Goal: Understand process/instructions

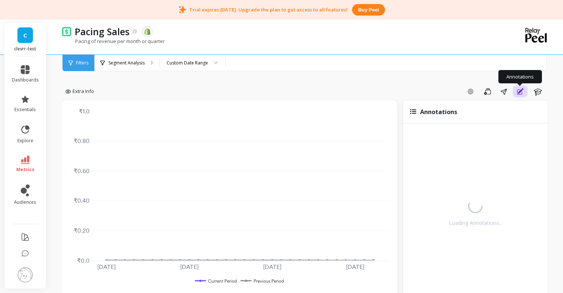
click at [520, 94] on icon "button" at bounding box center [519, 91] width 5 height 5
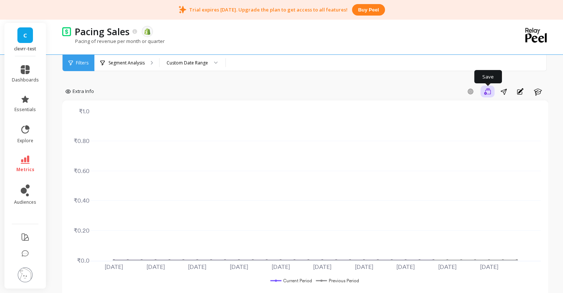
click at [483, 88] on button "Save" at bounding box center [487, 91] width 14 height 12
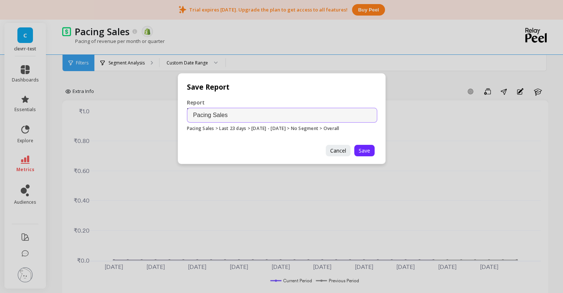
click at [242, 114] on input "Pacing Sales" at bounding box center [282, 115] width 190 height 15
click at [286, 101] on div "Report Name Pacing Sales Pacing Sales > Last 23 days > [DATE] - [DATE] > No Seg…" at bounding box center [282, 117] width 208 height 55
click at [241, 114] on input "Pacing Sales" at bounding box center [282, 115] width 190 height 15
click at [253, 101] on div "Report Name Pacing Sales Pacing Sales > Last 23 days > [DATE] - [DATE] > No Seg…" at bounding box center [282, 117] width 208 height 55
click at [219, 112] on input "Pacing Sales" at bounding box center [282, 115] width 190 height 15
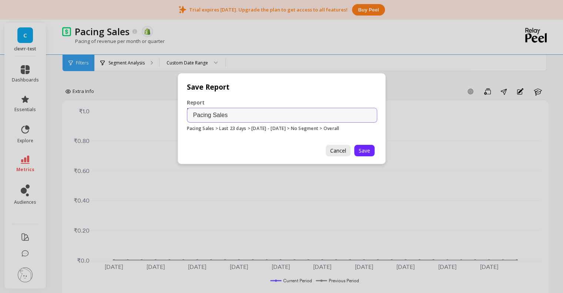
click at [343, 151] on span "Cancel" at bounding box center [338, 150] width 16 height 7
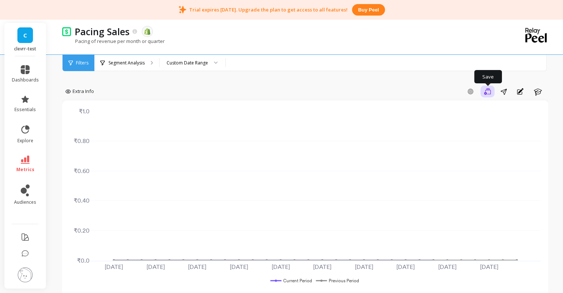
click at [488, 94] on icon "button" at bounding box center [487, 91] width 7 height 7
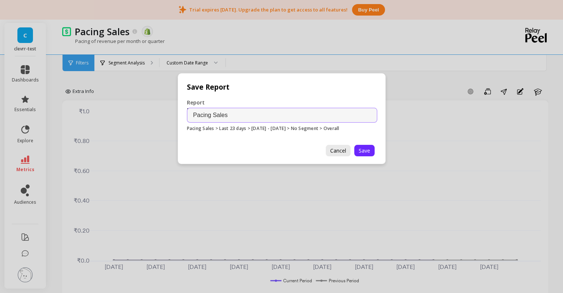
click at [338, 152] on span "Cancel" at bounding box center [338, 150] width 16 height 7
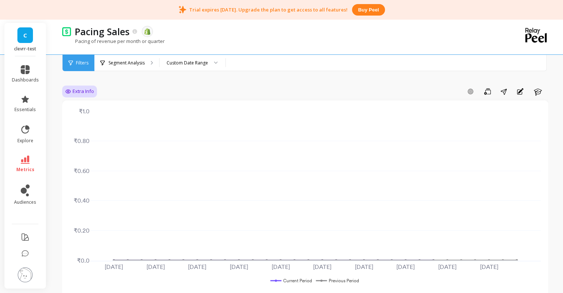
click at [69, 89] on icon at bounding box center [68, 91] width 6 height 6
click at [524, 91] on button "Annotations" at bounding box center [519, 91] width 15 height 12
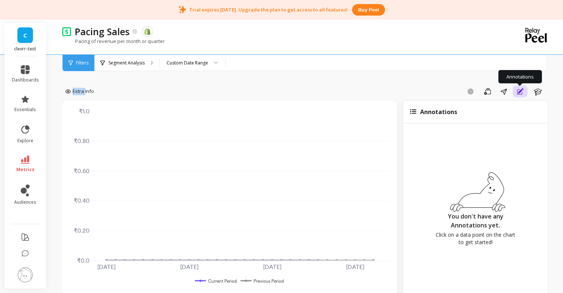
click at [522, 92] on icon "button" at bounding box center [519, 91] width 5 height 5
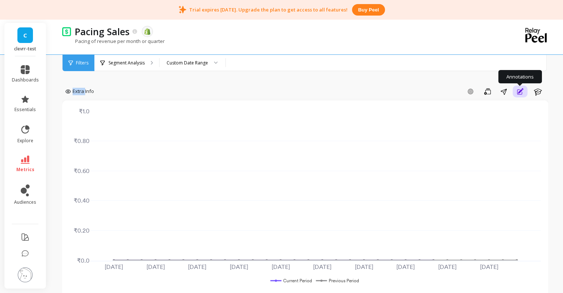
click at [520, 90] on icon "button" at bounding box center [520, 90] width 5 height 5
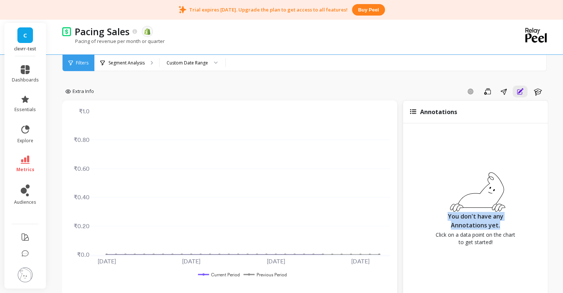
drag, startPoint x: 448, startPoint y: 218, endPoint x: 500, endPoint y: 227, distance: 53.0
click at [500, 227] on p "You don't have any Annotations yet." at bounding box center [474, 221] width 85 height 18
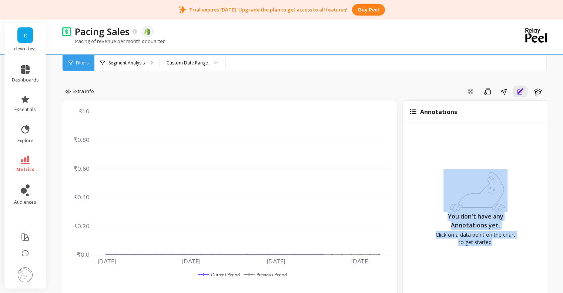
drag, startPoint x: 494, startPoint y: 242, endPoint x: 445, endPoint y: 210, distance: 58.8
click at [445, 210] on div "You don't have any Annotations yet. Click on a data point on the chart to get s…" at bounding box center [475, 209] width 145 height 173
click at [445, 215] on p "You don't have any Annotations yet." at bounding box center [474, 221] width 85 height 18
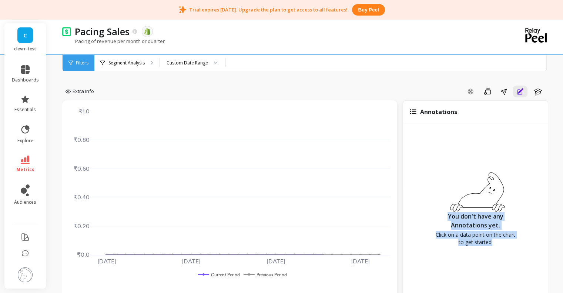
drag, startPoint x: 448, startPoint y: 216, endPoint x: 493, endPoint y: 243, distance: 53.0
click at [493, 243] on div "You don't have any Annotations yet. Click on a data point on the chart to get s…" at bounding box center [475, 209] width 145 height 173
click at [494, 243] on p "Click on a data point on the chart to get started!" at bounding box center [474, 238] width 85 height 15
click at [492, 195] on img at bounding box center [475, 190] width 64 height 43
click at [474, 176] on img at bounding box center [475, 190] width 64 height 43
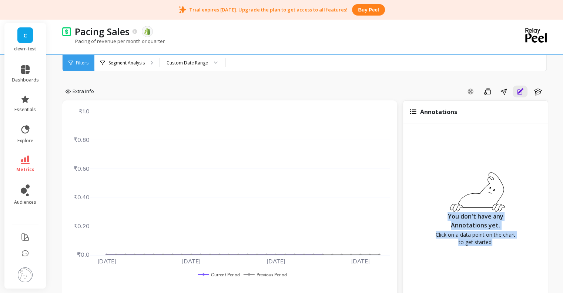
click at [446, 196] on img at bounding box center [475, 190] width 64 height 43
click at [449, 213] on p "You don't have any Annotations yet." at bounding box center [474, 221] width 85 height 18
drag, startPoint x: 449, startPoint y: 213, endPoint x: 498, endPoint y: 241, distance: 57.2
click at [498, 241] on div "You don't have any Annotations yet. Click on a data point on the chart to get s…" at bounding box center [475, 209] width 145 height 173
click at [498, 241] on p "Click on a data point on the chart to get started!" at bounding box center [474, 238] width 85 height 15
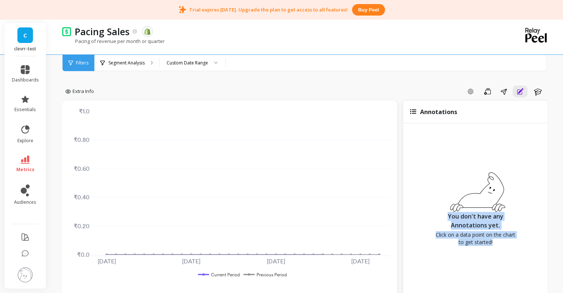
drag, startPoint x: 493, startPoint y: 244, endPoint x: 444, endPoint y: 214, distance: 57.8
click at [444, 214] on div "You don't have any Annotations yet. Click on a data point on the chart to get s…" at bounding box center [475, 209] width 145 height 173
click at [444, 214] on p "You don't have any Annotations yet." at bounding box center [474, 221] width 85 height 18
drag, startPoint x: 448, startPoint y: 214, endPoint x: 500, endPoint y: 243, distance: 59.8
click at [500, 243] on div "You don't have any Annotations yet. Click on a data point on the chart to get s…" at bounding box center [475, 209] width 145 height 173
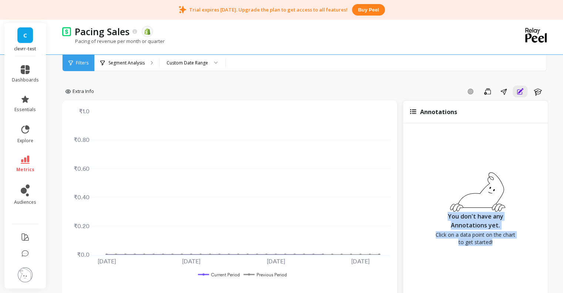
click at [500, 243] on p "Click on a data point on the chart to get started!" at bounding box center [474, 238] width 85 height 15
drag, startPoint x: 492, startPoint y: 243, endPoint x: 448, endPoint y: 215, distance: 52.2
click at [448, 215] on div "You don't have any Annotations yet. Click on a data point on the chart to get s…" at bounding box center [475, 209] width 145 height 173
click at [448, 215] on p "You don't have any Annotations yet." at bounding box center [474, 221] width 85 height 18
drag, startPoint x: 448, startPoint y: 215, endPoint x: 497, endPoint y: 247, distance: 58.5
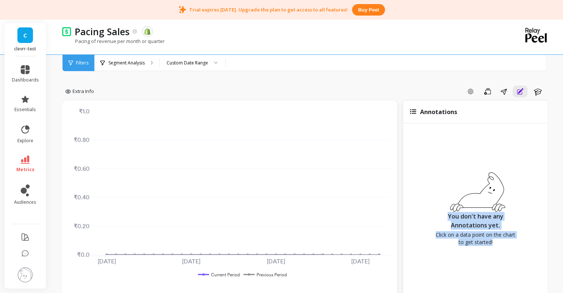
click at [497, 247] on div "You don't have any Annotations yet. Click on a data point on the chart to get s…" at bounding box center [475, 209] width 145 height 173
drag, startPoint x: 496, startPoint y: 244, endPoint x: 446, endPoint y: 217, distance: 56.1
click at [446, 217] on div "You don't have any Annotations yet. Click on a data point on the chart to get s…" at bounding box center [475, 209] width 145 height 173
click at [446, 217] on p "You don't have any Annotations yet." at bounding box center [474, 221] width 85 height 18
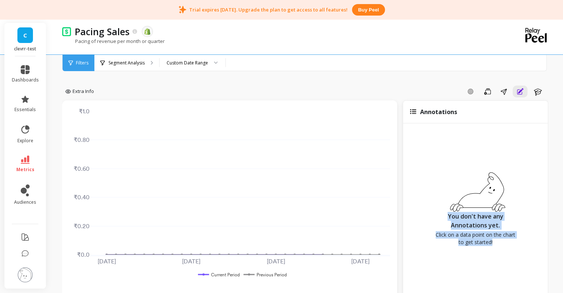
drag, startPoint x: 446, startPoint y: 216, endPoint x: 494, endPoint y: 246, distance: 57.1
click at [494, 246] on div "You don't have any Annotations yet. Click on a data point on the chart to get s…" at bounding box center [475, 209] width 145 height 173
drag, startPoint x: 493, startPoint y: 240, endPoint x: 449, endPoint y: 217, distance: 49.6
click at [449, 217] on div "You don't have any Annotations yet. Click on a data point on the chart to get s…" at bounding box center [475, 209] width 145 height 173
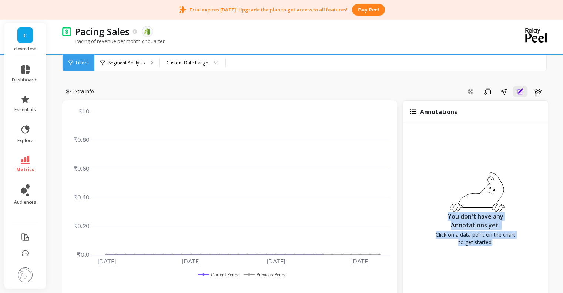
click at [449, 217] on p "You don't have any Annotations yet." at bounding box center [474, 221] width 85 height 18
drag, startPoint x: 448, startPoint y: 216, endPoint x: 500, endPoint y: 241, distance: 57.4
click at [500, 241] on div "You don't have any Annotations yet. Click on a data point on the chart to get s…" at bounding box center [475, 209] width 145 height 173
click at [500, 241] on p "Click on a data point on the chart to get started!" at bounding box center [474, 238] width 85 height 15
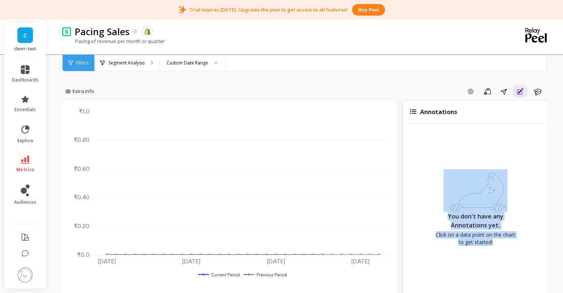
drag, startPoint x: 496, startPoint y: 243, endPoint x: 446, endPoint y: 211, distance: 58.6
click at [446, 211] on div "You don't have any Annotations yet. Click on a data point on the chart to get s…" at bounding box center [475, 209] width 145 height 173
click at [445, 213] on p "You don't have any Annotations yet." at bounding box center [474, 221] width 85 height 18
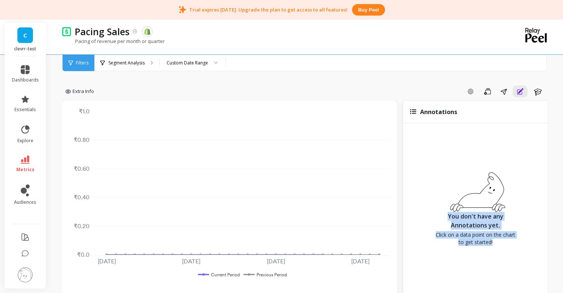
drag, startPoint x: 448, startPoint y: 218, endPoint x: 494, endPoint y: 249, distance: 55.7
click at [494, 249] on div "You don't have any Annotations yet. Click on a data point on the chart to get s…" at bounding box center [475, 209] width 145 height 173
click at [496, 248] on div "You don't have any Annotations yet. Click on a data point on the chart to get s…" at bounding box center [475, 209] width 145 height 173
drag, startPoint x: 497, startPoint y: 244, endPoint x: 448, endPoint y: 217, distance: 56.1
click at [448, 217] on div "You don't have any Annotations yet. Click on a data point on the chart to get s…" at bounding box center [475, 209] width 145 height 173
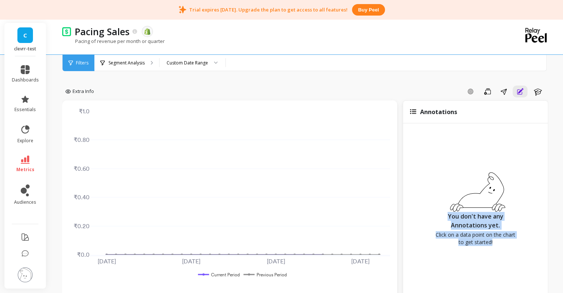
click at [448, 217] on p "You don't have any Annotations yet." at bounding box center [474, 221] width 85 height 18
drag, startPoint x: 448, startPoint y: 217, endPoint x: 491, endPoint y: 244, distance: 51.1
click at [491, 244] on div "You don't have any Annotations yet. Click on a data point on the chart to get s…" at bounding box center [475, 209] width 145 height 173
click at [491, 244] on p "Click on a data point on the chart to get started!" at bounding box center [474, 238] width 85 height 15
drag, startPoint x: 493, startPoint y: 244, endPoint x: 447, endPoint y: 218, distance: 52.5
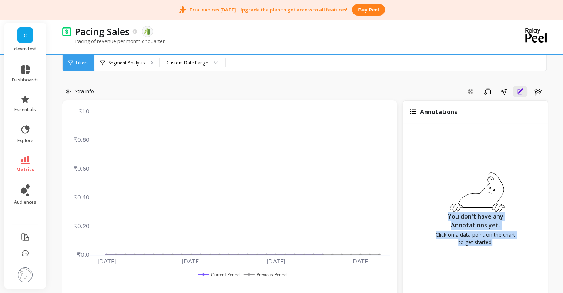
click at [447, 218] on div "You don't have any Annotations yet. Click on a data point on the chart to get s…" at bounding box center [475, 209] width 145 height 173
click at [447, 218] on p "You don't have any Annotations yet." at bounding box center [474, 221] width 85 height 18
drag, startPoint x: 447, startPoint y: 217, endPoint x: 496, endPoint y: 247, distance: 58.1
click at [496, 247] on div "You don't have any Annotations yet. Click on a data point on the chart to get s…" at bounding box center [475, 209] width 145 height 173
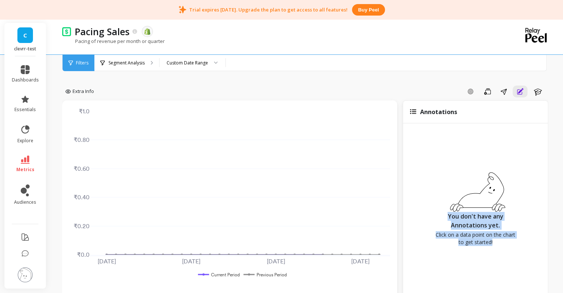
drag, startPoint x: 496, startPoint y: 242, endPoint x: 442, endPoint y: 215, distance: 60.1
click at [442, 215] on div "You don't have any Annotations yet. Click on a data point on the chart to get s…" at bounding box center [475, 209] width 145 height 173
click at [442, 215] on p "You don't have any Annotations yet." at bounding box center [474, 221] width 85 height 18
drag, startPoint x: 445, startPoint y: 215, endPoint x: 495, endPoint y: 251, distance: 61.3
click at [495, 251] on div "You don't have any Annotations yet. Click on a data point on the chart to get s…" at bounding box center [475, 209] width 145 height 173
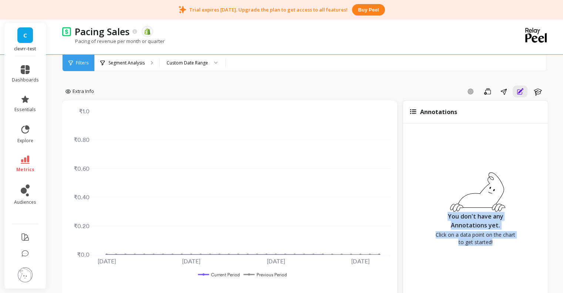
click at [494, 240] on p "Click on a data point on the chart to get started!" at bounding box center [474, 238] width 85 height 15
